Goal: Navigation & Orientation: Find specific page/section

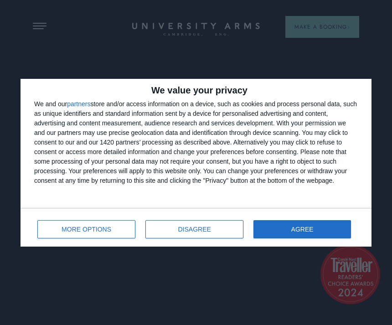
click at [204, 236] on button "DISAGREE" at bounding box center [194, 229] width 98 height 18
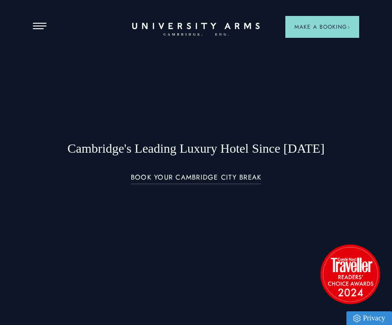
click at [43, 23] on span "Open Menu" at bounding box center [43, 23] width 7 height 1
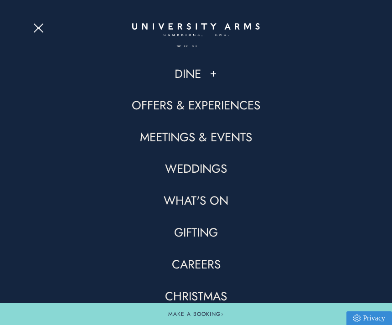
scroll to position [10, 0]
click at [233, 144] on link "Meetings & Events" at bounding box center [196, 138] width 112 height 16
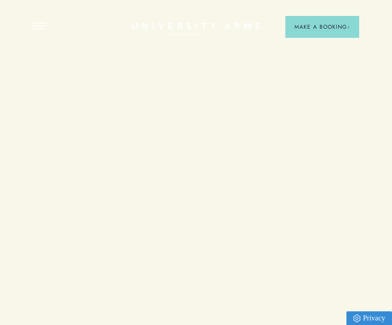
click at [236, 140] on div "Cambridge's Leading Luxury Hotel Since [DATE] BOOK YOUR CAMBRIDGE CITY BREAK" at bounding box center [196, 162] width 327 height 105
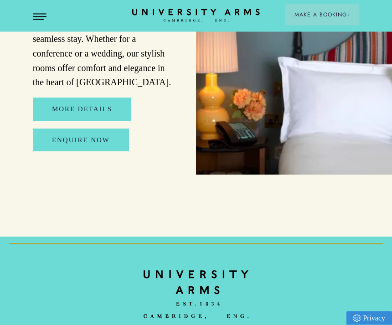
scroll to position [4389, 0]
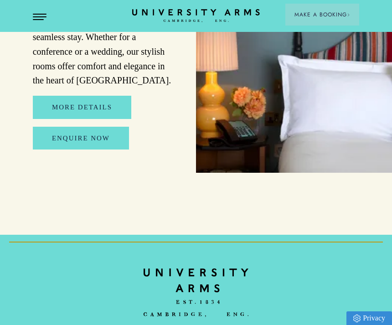
click at [39, 19] on button "Open Menu" at bounding box center [40, 17] width 14 height 7
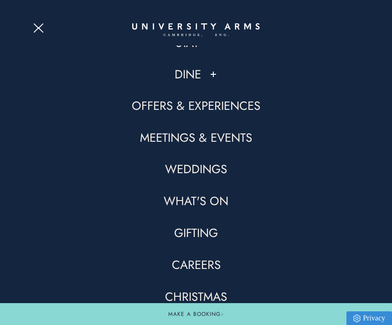
click at [218, 203] on link "What's On" at bounding box center [196, 201] width 65 height 16
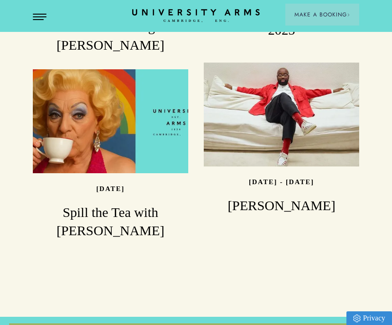
scroll to position [1283, 0]
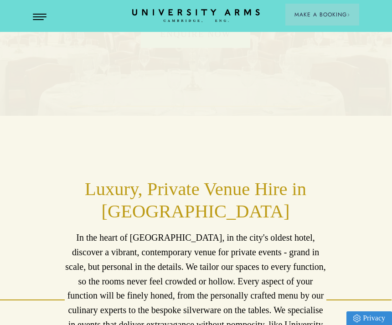
scroll to position [0, 0]
